Goal: Information Seeking & Learning: Find specific fact

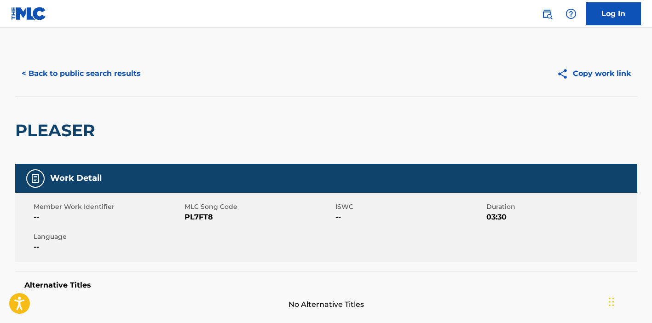
click at [106, 84] on button "< Back to public search results" at bounding box center [81, 73] width 132 height 23
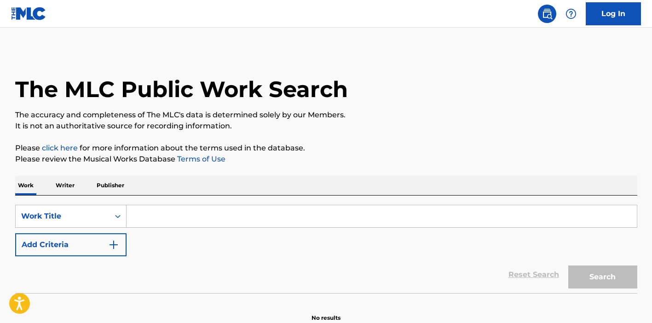
click at [145, 223] on input "Search Form" at bounding box center [382, 216] width 510 height 22
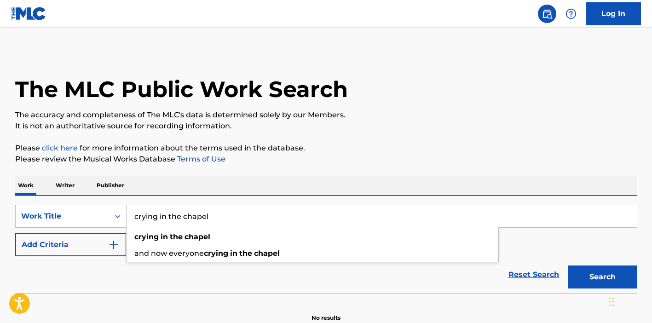
type input "crying in the chapel"
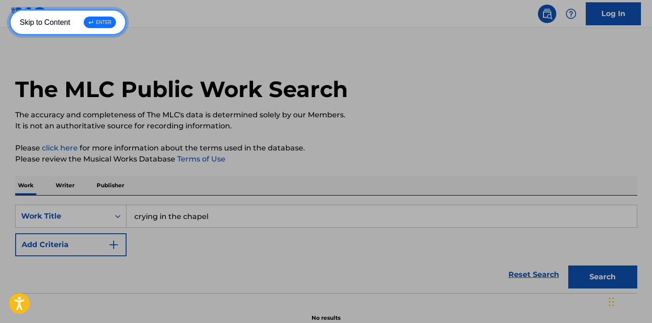
click at [9, 9] on link "Skip to Content ↵ ENTER" at bounding box center [67, 22] width 117 height 26
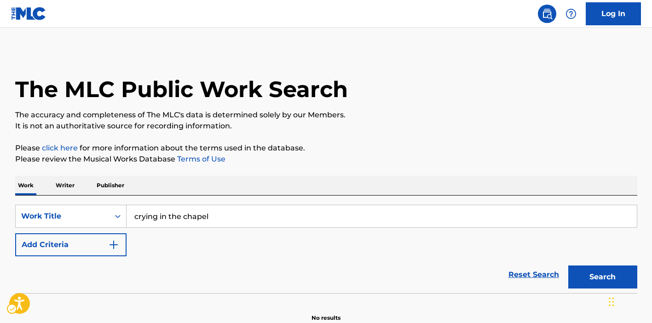
scroll to position [4, 0]
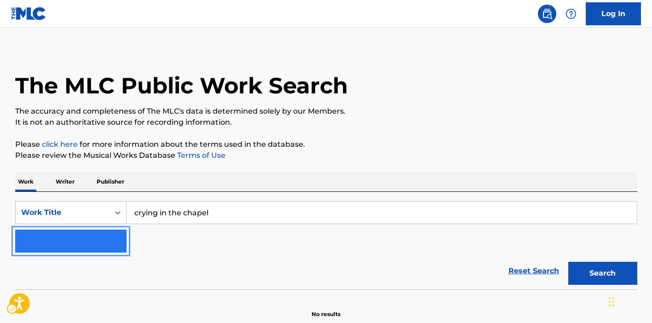
click at [112, 234] on button "Add Criteria" at bounding box center [70, 241] width 111 height 23
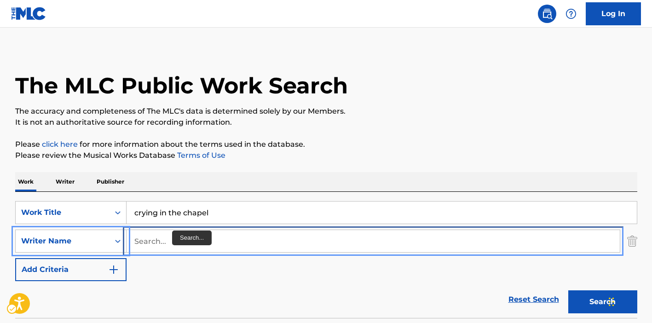
click at [171, 236] on input "Search..." at bounding box center [373, 241] width 493 height 22
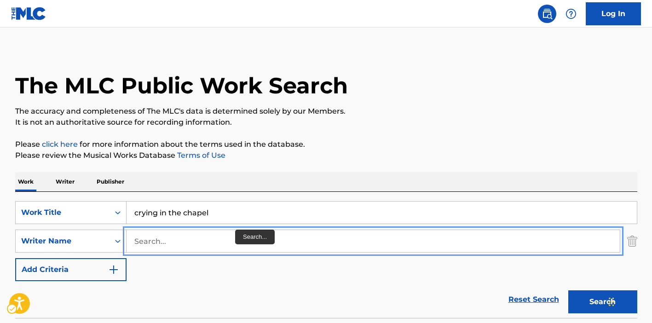
paste input "GLENN CHARLES ARTICE"
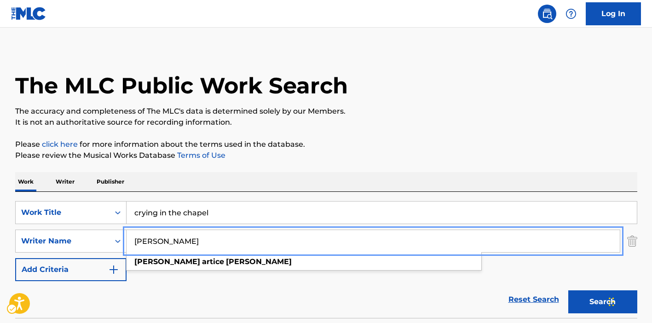
type input "GLENN CHARLES ARTICE"
click at [568, 290] on button "Search" at bounding box center [602, 301] width 69 height 23
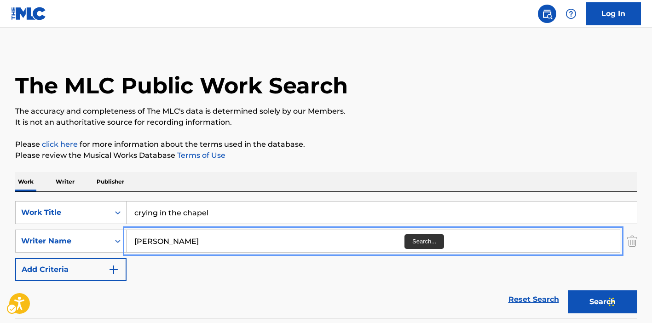
scroll to position [76, 0]
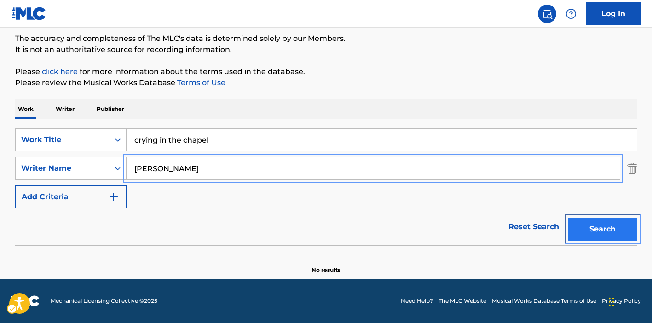
click at [593, 229] on button "Search" at bounding box center [602, 229] width 69 height 23
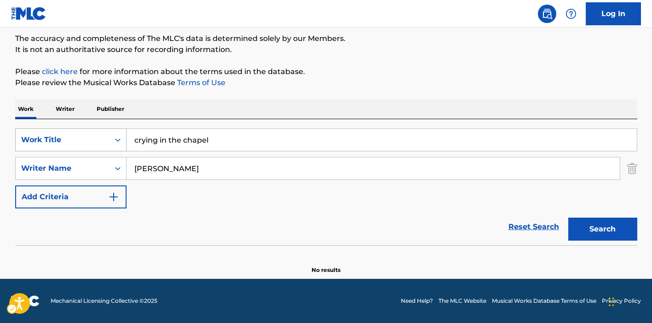
click at [97, 147] on div "Work Title" at bounding box center [63, 139] width 94 height 17
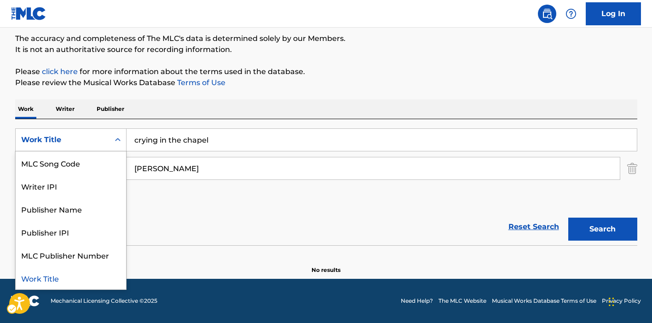
scroll to position [0, 0]
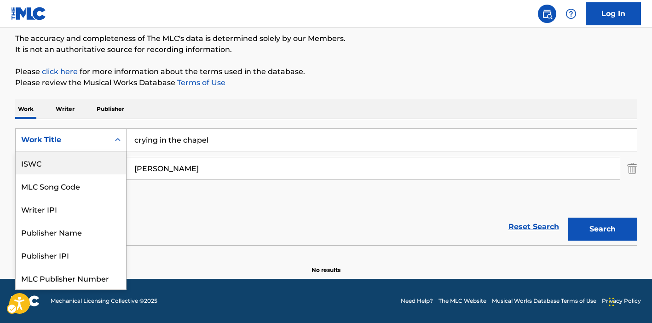
click at [90, 164] on div "ISWC" at bounding box center [71, 162] width 110 height 23
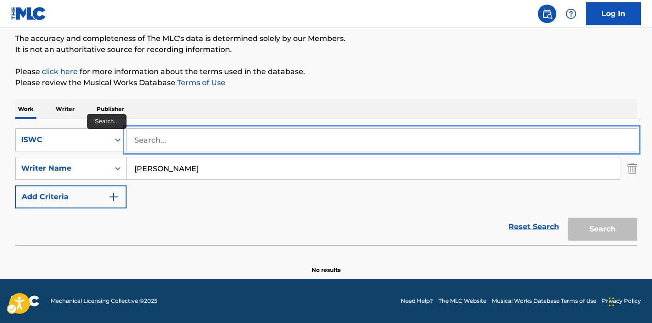
paste input "T9303835521"
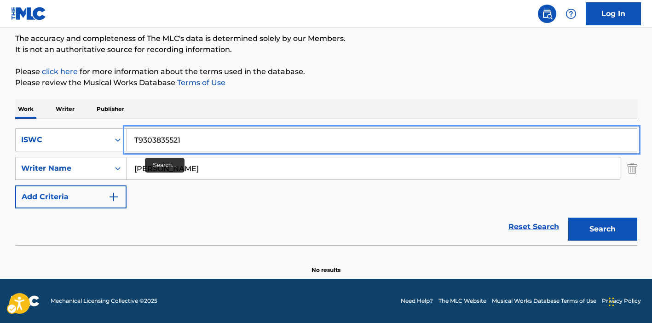
type input "T9303835521"
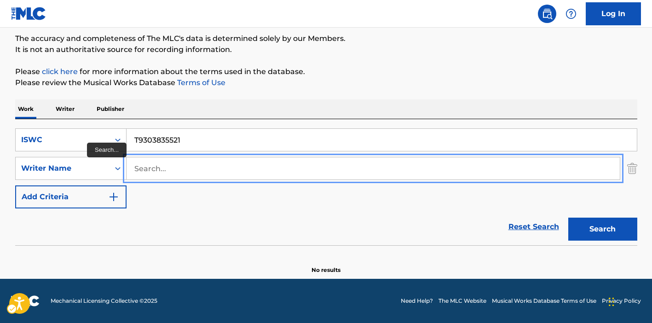
click at [568, 218] on button "Search" at bounding box center [602, 229] width 69 height 23
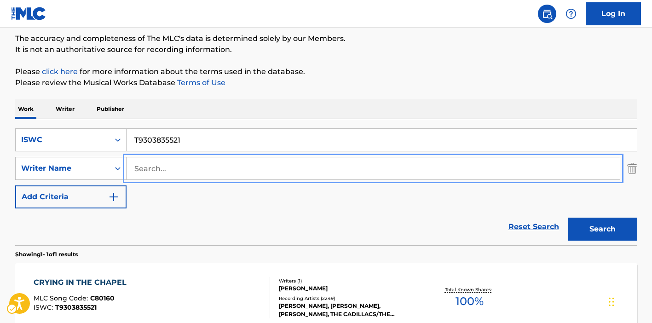
scroll to position [178, 0]
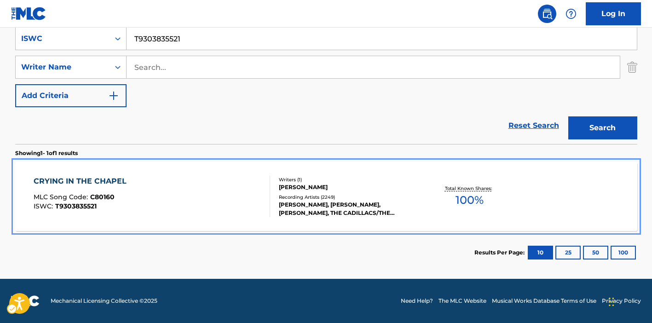
click at [203, 206] on div "CRYING IN THE CHAPEL MLC Song Code : C80160 ISWC : T9303835521" at bounding box center [152, 196] width 237 height 41
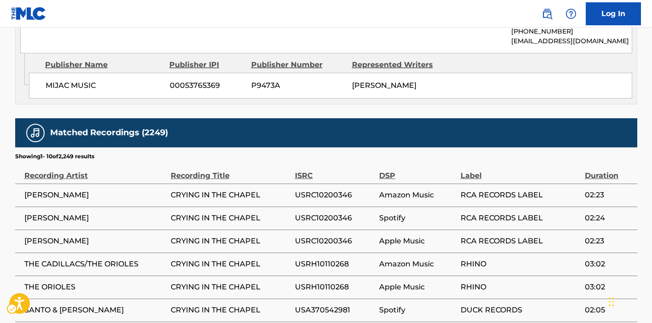
scroll to position [597, 0]
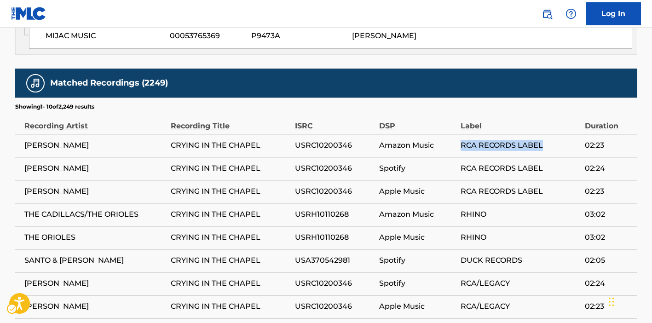
drag, startPoint x: 458, startPoint y: 126, endPoint x: 552, endPoint y: 131, distance: 94.1
click at [552, 134] on tr "ELVIS PRESLEY CRYING IN THE CHAPEL USRC10200346 Amazon Music RCA RECORDS LABEL …" at bounding box center [326, 145] width 622 height 23
copy tr "RCA RECORDS LABEL"
click at [402, 134] on td "Amazon Music" at bounding box center [419, 145] width 81 height 23
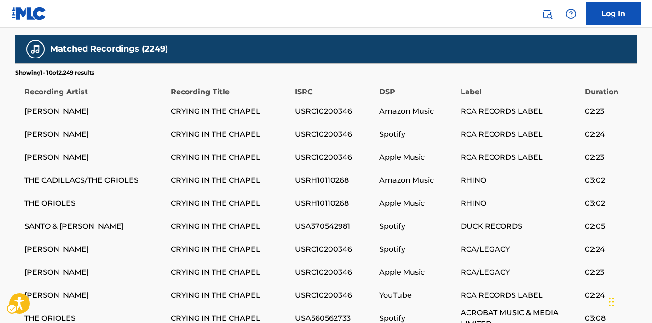
scroll to position [643, 0]
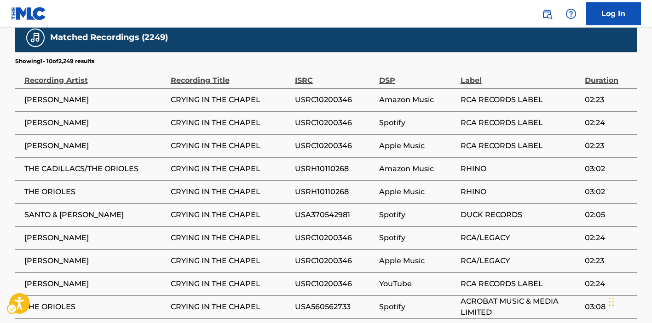
click at [474, 186] on span "RHINO" at bounding box center [521, 191] width 120 height 11
copy span "RHINO"
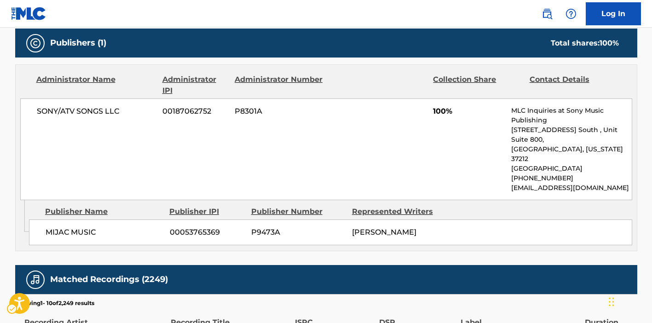
scroll to position [394, 0]
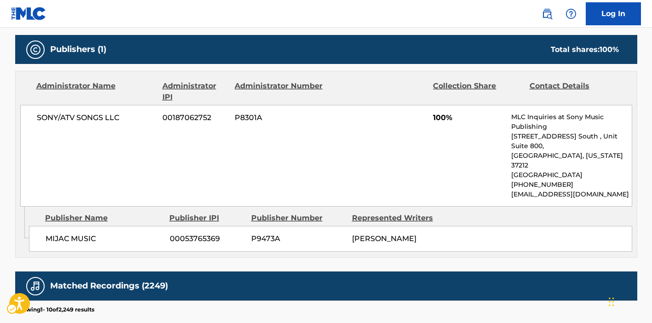
click at [412, 141] on div "SONY/ATV SONGS LLC 00187062752 P8301A 100% MLC Inquiries at Sony Music Publishi…" at bounding box center [326, 156] width 612 height 102
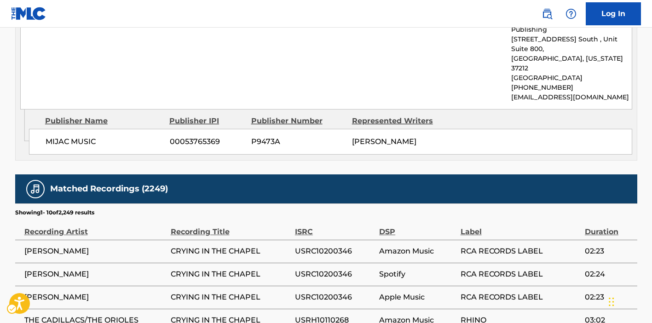
scroll to position [655, 0]
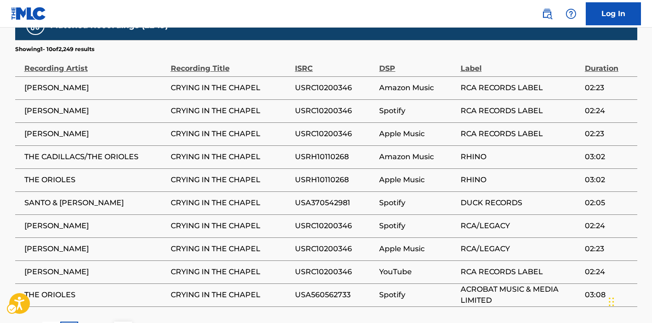
click at [467, 174] on span "RHINO" at bounding box center [521, 179] width 120 height 11
